Goal: Transaction & Acquisition: Purchase product/service

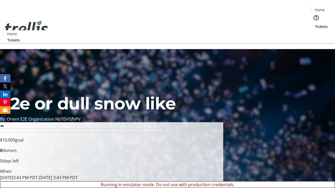
click at [320, 8] on span "Sign Up" at bounding box center [322, 7] width 15 height 6
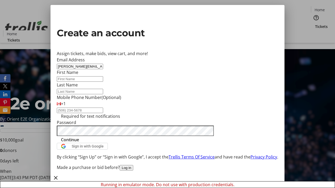
type input "[PERSON_NAME][EMAIL_ADDRESS][DOMAIN_NAME]"
type input "[PERSON_NAME]"
click at [79, 143] on span "Continue" at bounding box center [70, 140] width 18 height 6
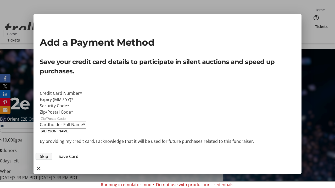
click at [48, 154] on span "Skip" at bounding box center [44, 157] width 8 height 6
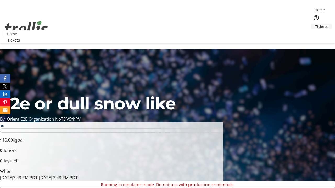
click at [315, 24] on span "Tickets" at bounding box center [321, 26] width 13 height 5
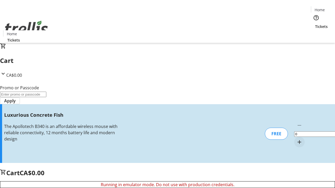
click at [296, 139] on mat-icon "Increment by one" at bounding box center [299, 142] width 6 height 6
type input "1"
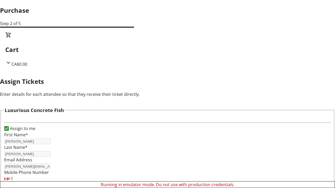
scroll to position [32, 0]
